Goal: Find specific page/section: Find specific page/section

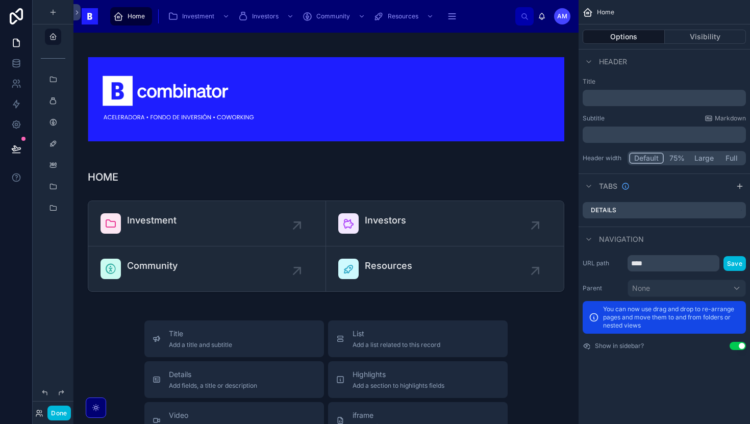
click at [56, 414] on button "Done" at bounding box center [58, 413] width 23 height 15
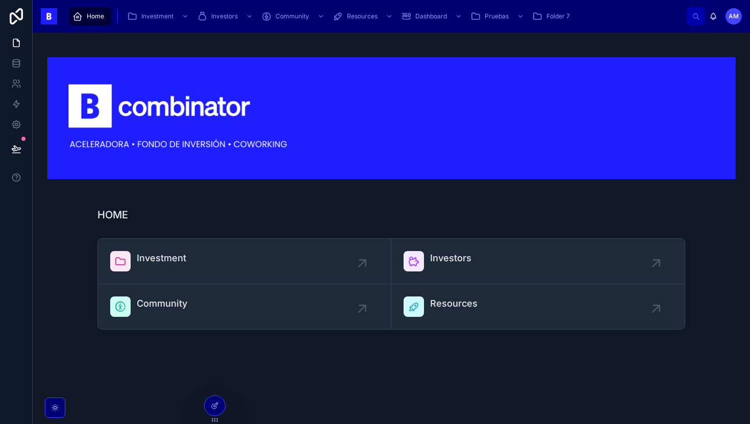
click at [182, 269] on div "Investment" at bounding box center [162, 261] width 50 height 20
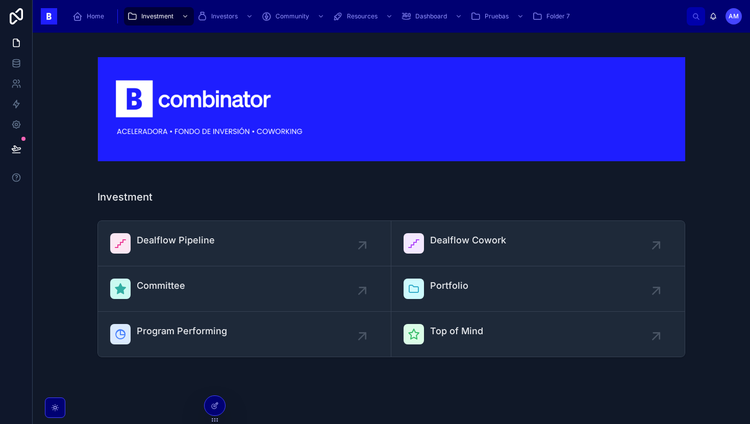
click at [220, 230] on link "Dealflow Pipeline" at bounding box center [245, 243] width 294 height 45
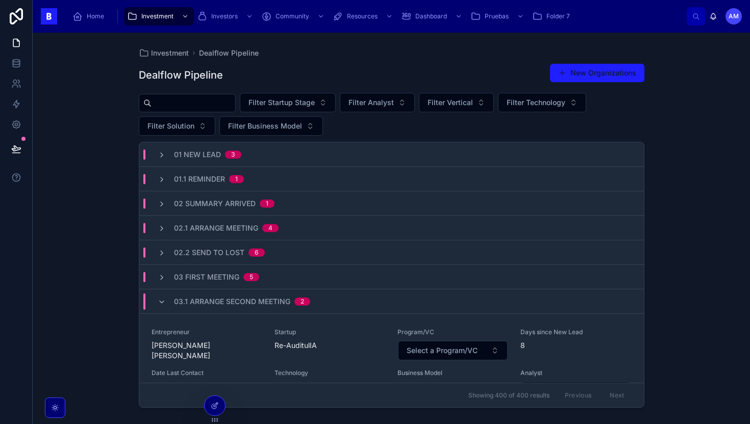
click at [210, 112] on div at bounding box center [187, 103] width 97 height 18
click at [210, 108] on input "text" at bounding box center [194, 103] width 84 height 14
click at [210, 105] on input "text" at bounding box center [194, 103] width 84 height 14
click at [219, 100] on input "text" at bounding box center [194, 103] width 84 height 14
type input "*"
